Goal: Information Seeking & Learning: Learn about a topic

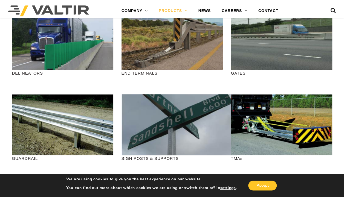
scroll to position [199, 0]
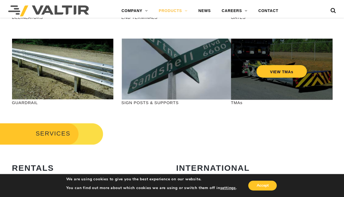
click at [279, 78] on div "VIEW TMAs" at bounding box center [281, 69] width 101 height 61
click at [280, 73] on link "VIEW TMAs" at bounding box center [281, 71] width 51 height 13
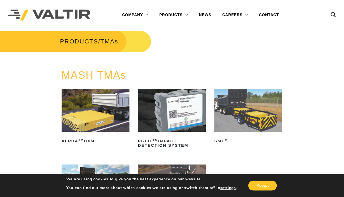
click at [100, 108] on img at bounding box center [96, 111] width 68 height 42
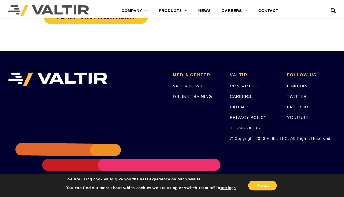
scroll to position [852, 0]
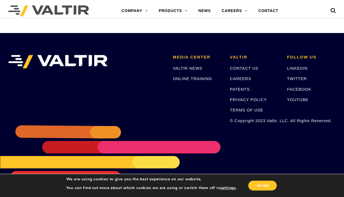
click at [237, 143] on div "MEDIA CENTER VALTIR NEWS ONLINE TRAINING VALTIR CONTACT US CAREERS PATENTS PRIV…" at bounding box center [172, 115] width 344 height 164
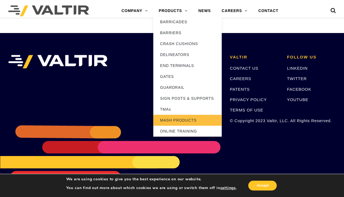
click at [197, 121] on link "MASH PRODUCTS" at bounding box center [187, 120] width 68 height 11
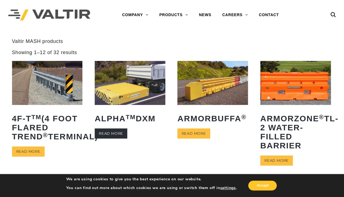
click at [112, 136] on link "Read more" at bounding box center [111, 134] width 33 height 10
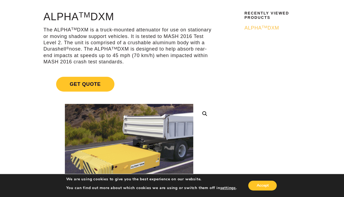
scroll to position [42, 0]
